Goal: Find specific page/section: Find specific page/section

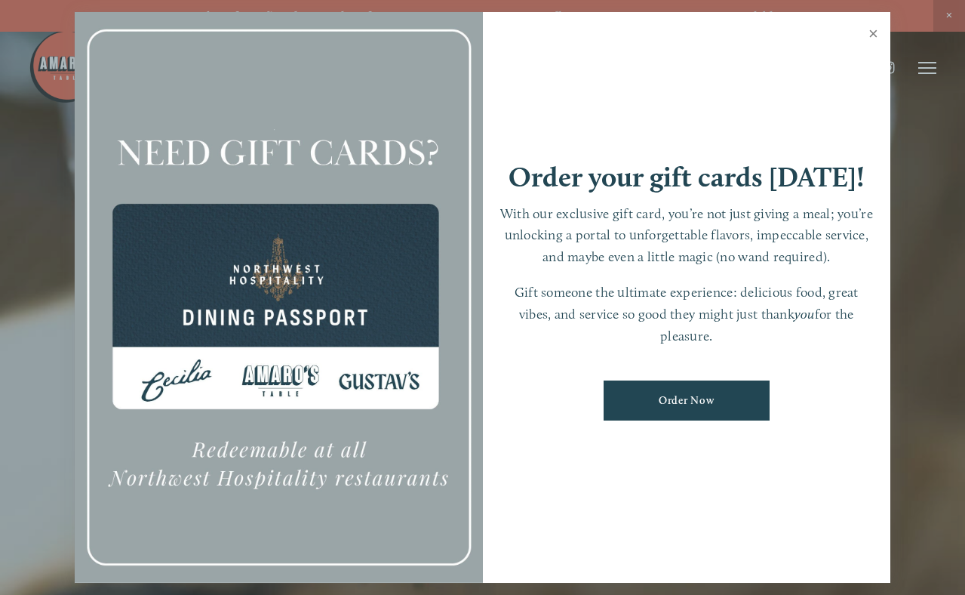
click at [874, 35] on link "Close" at bounding box center [873, 35] width 29 height 42
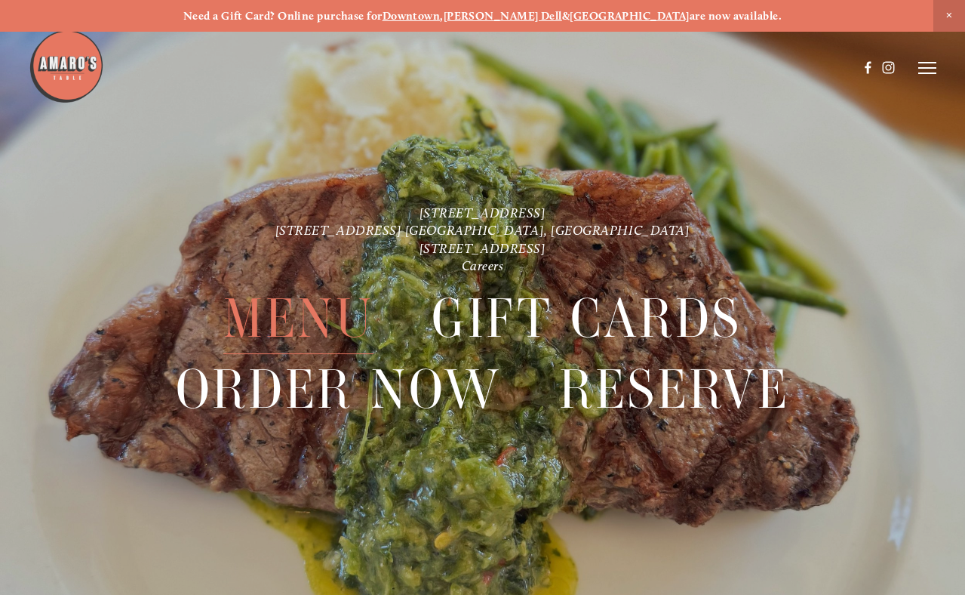
click at [271, 311] on span "Menu" at bounding box center [298, 319] width 150 height 70
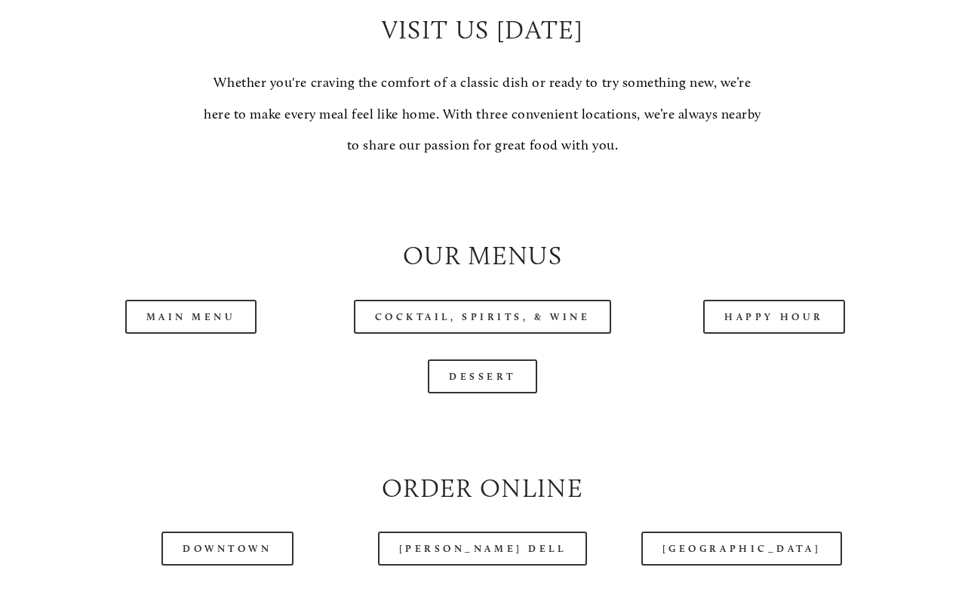
scroll to position [1274, 0]
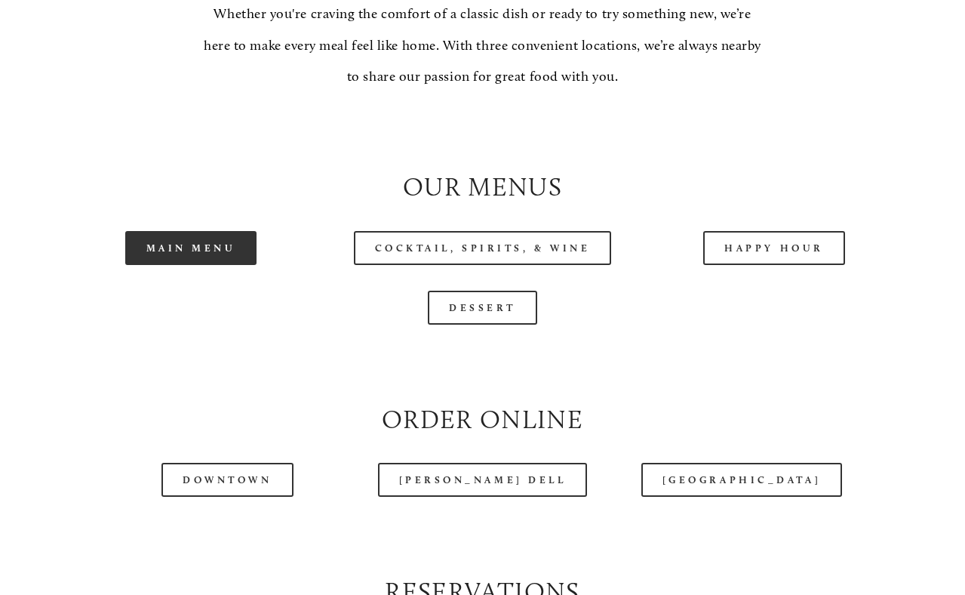
click at [232, 265] on link "Main Menu" at bounding box center [191, 248] width 132 height 34
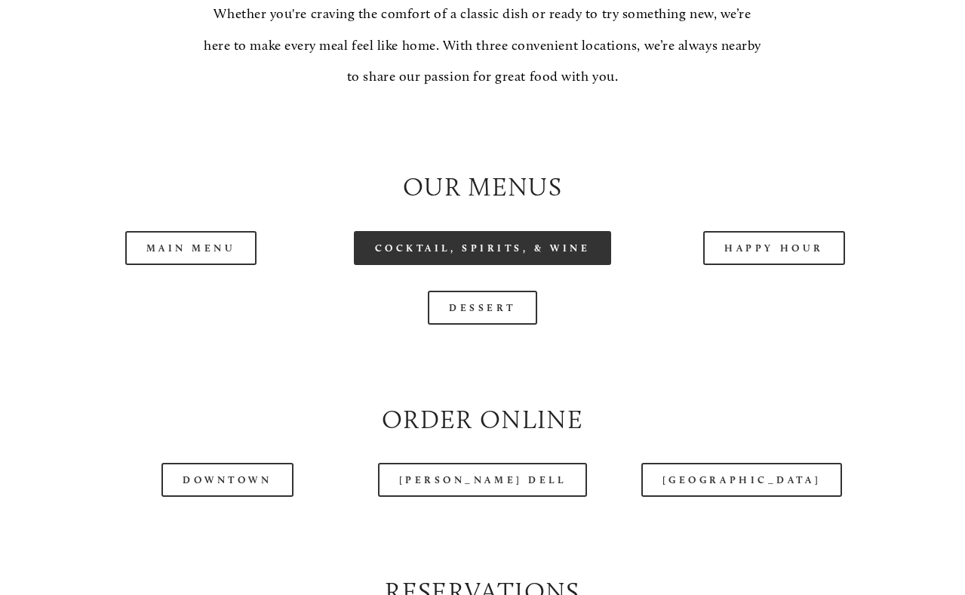
click at [522, 265] on link "Cocktail, Spirits, & Wine" at bounding box center [483, 248] width 258 height 34
